Goal: Transaction & Acquisition: Purchase product/service

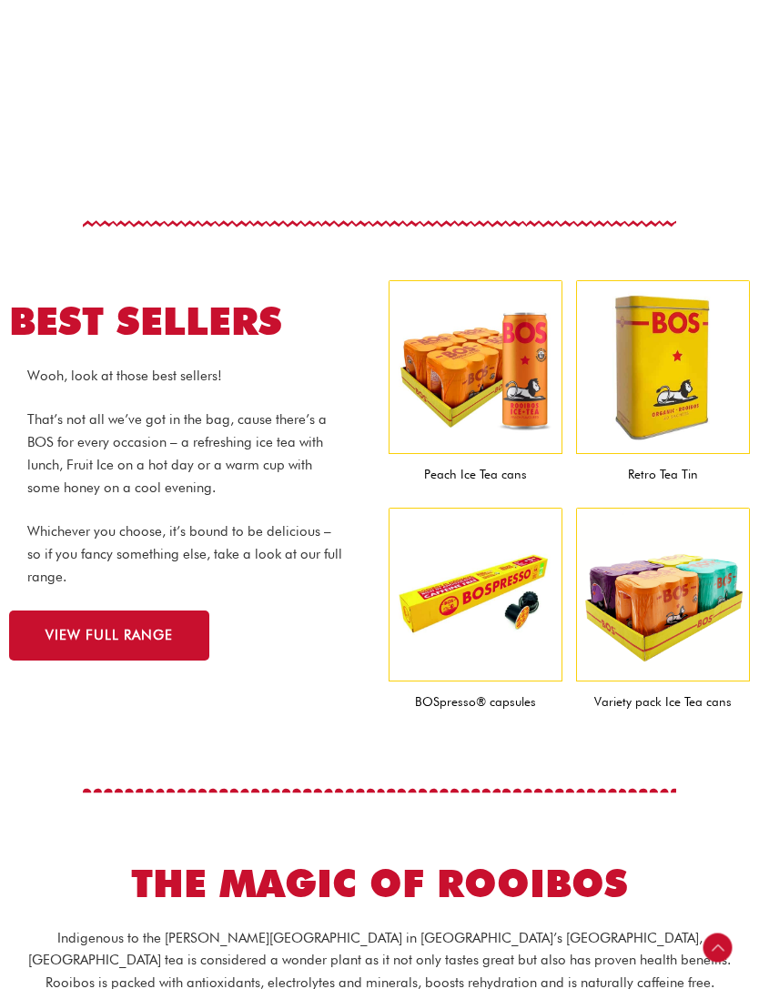
scroll to position [1433, 0]
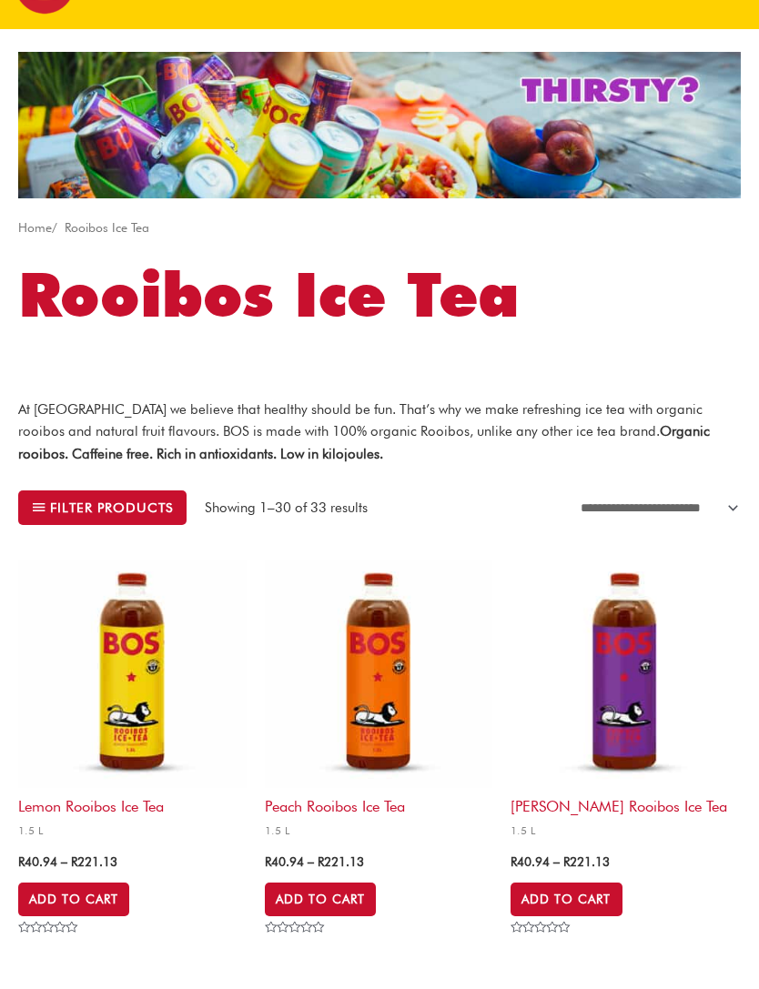
scroll to position [128, 0]
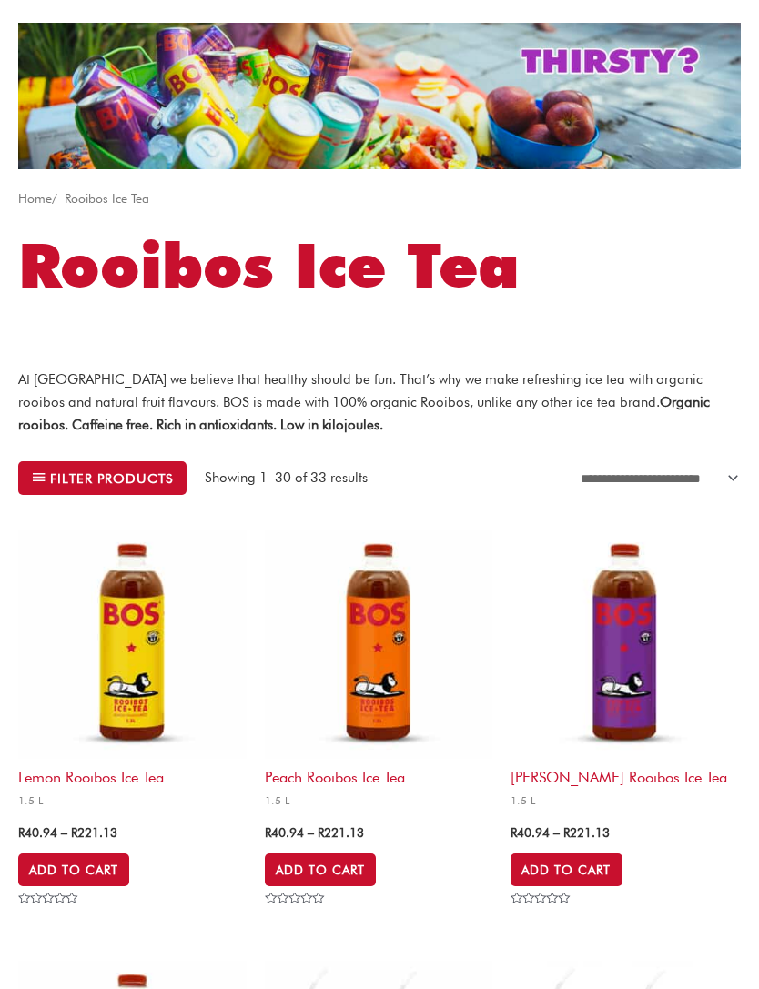
click at [389, 673] on img at bounding box center [379, 645] width 228 height 228
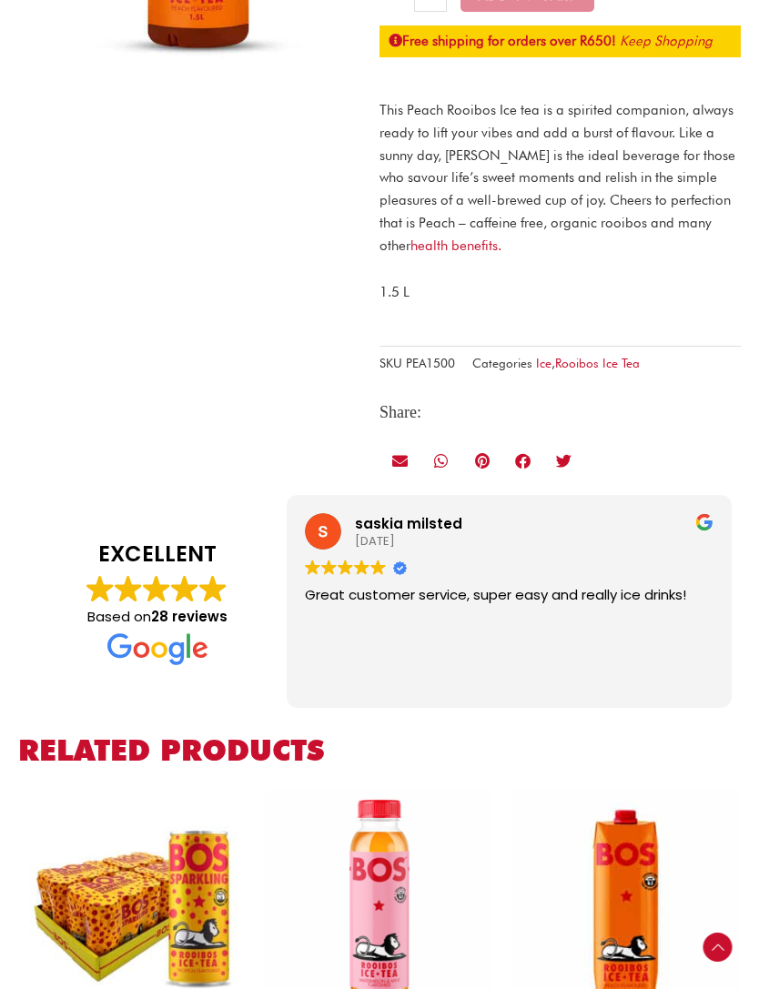
scroll to position [279, 0]
